Goal: Register for event/course

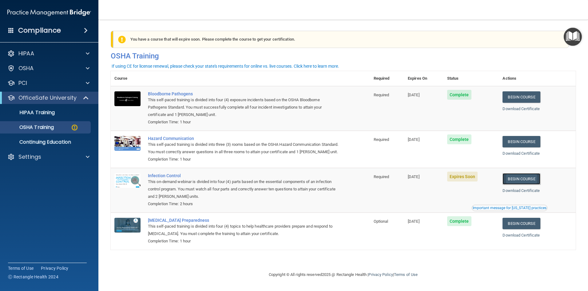
click at [525, 185] on link "Begin Course" at bounding box center [521, 178] width 38 height 11
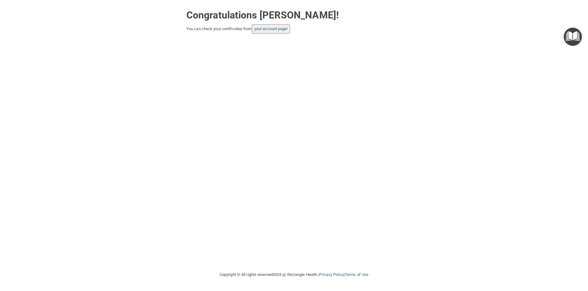
click at [286, 26] on button "your account page!" at bounding box center [271, 28] width 38 height 9
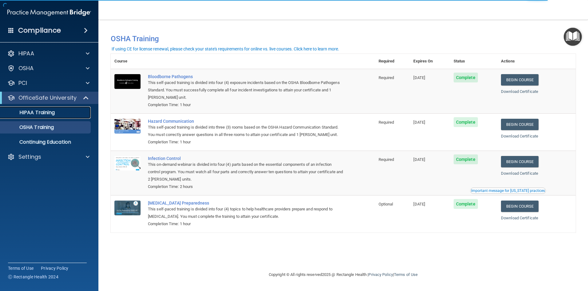
click at [36, 112] on p "HIPAA Training" at bounding box center [29, 112] width 51 height 6
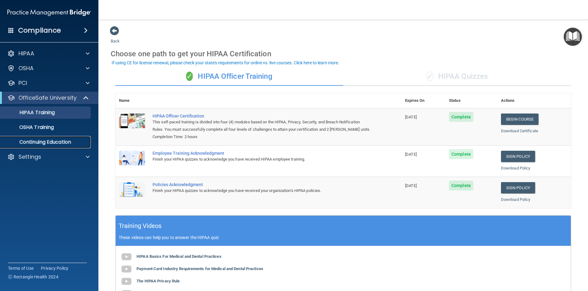
click at [35, 145] on p "Continuing Education" at bounding box center [46, 142] width 84 height 6
